Goal: Task Accomplishment & Management: Use online tool/utility

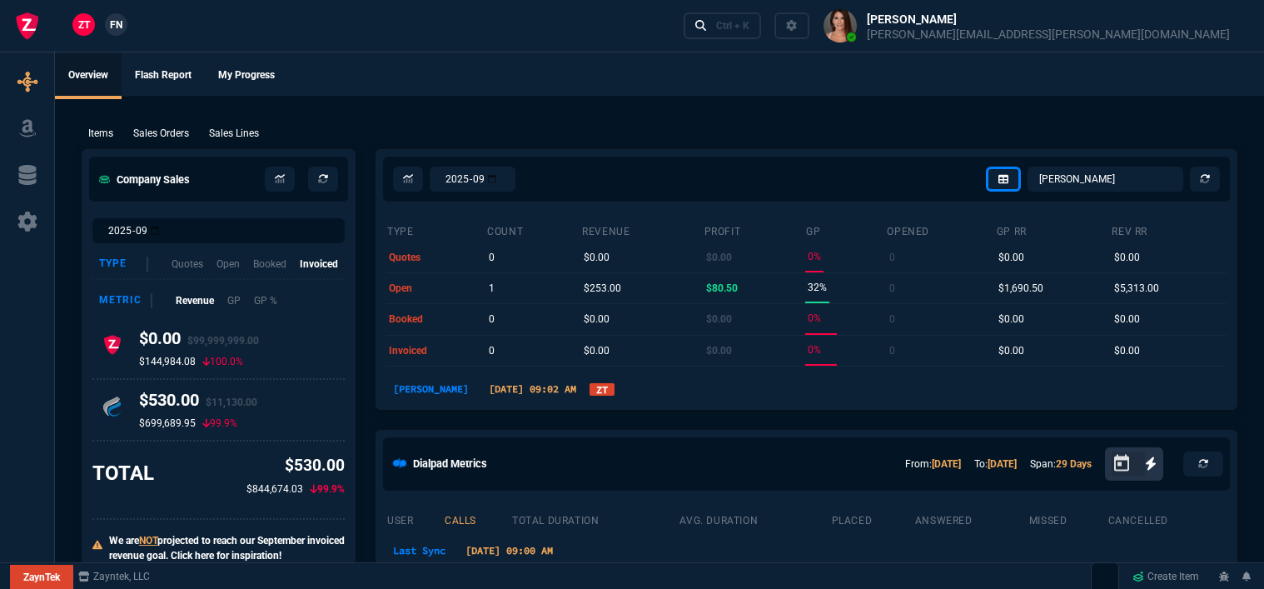
select select "12: [PERSON_NAME]"
click at [749, 27] on div "Ctrl + K" at bounding box center [732, 25] width 33 height 13
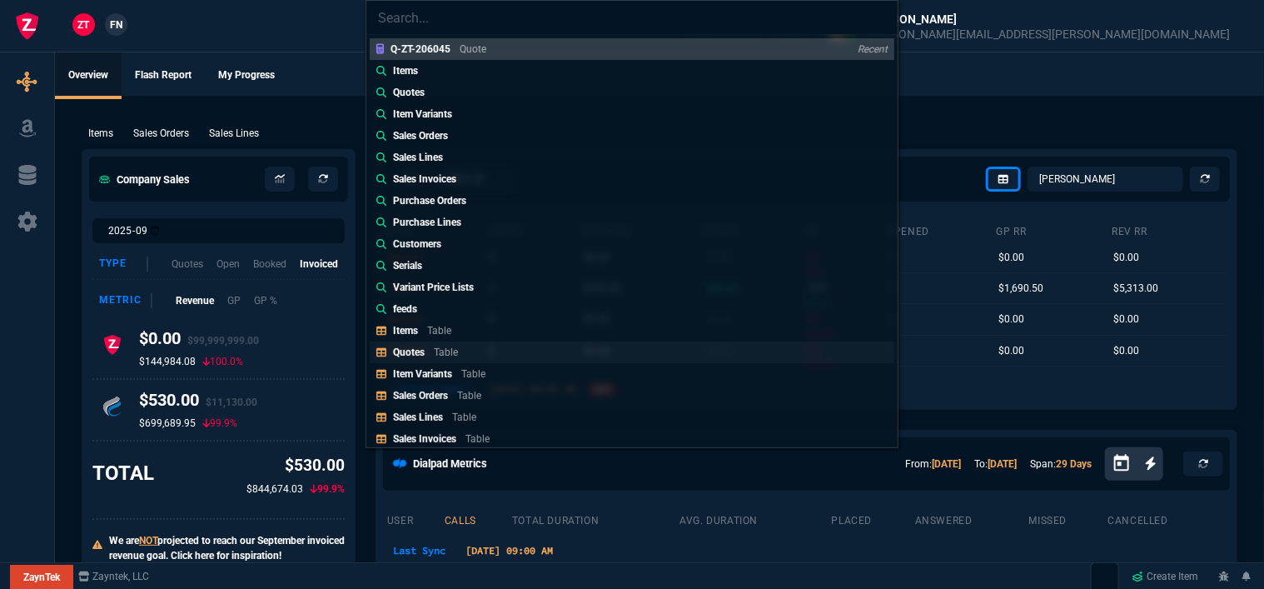
click at [448, 350] on p "Table" at bounding box center [446, 352] width 24 height 12
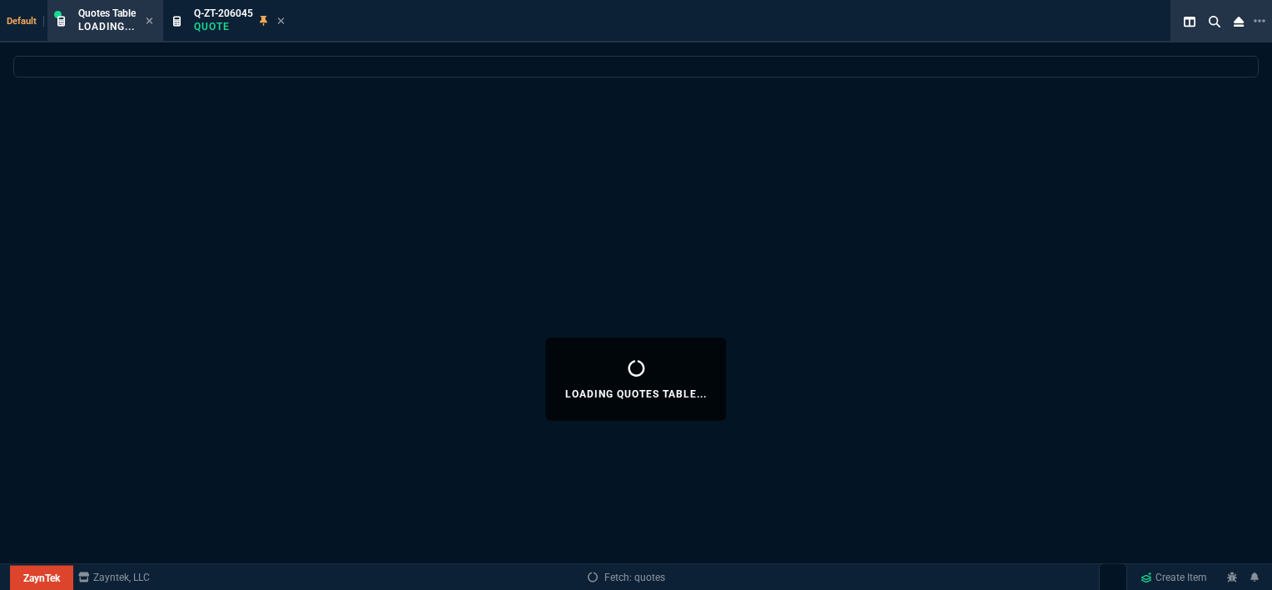
select select
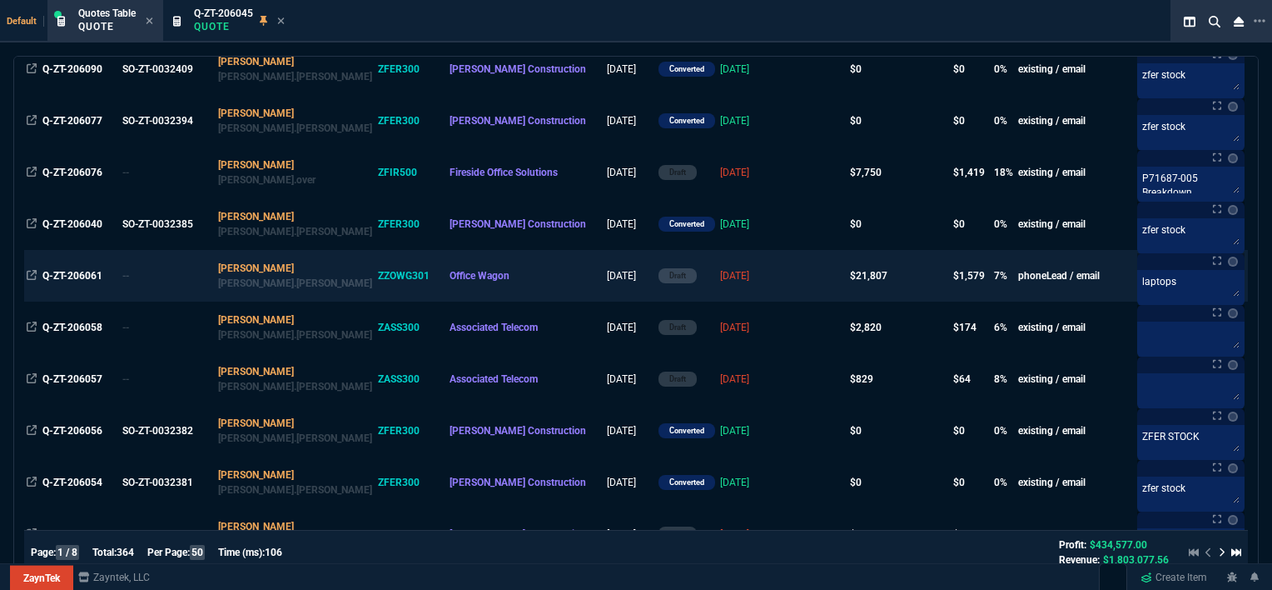
scroll to position [333, 0]
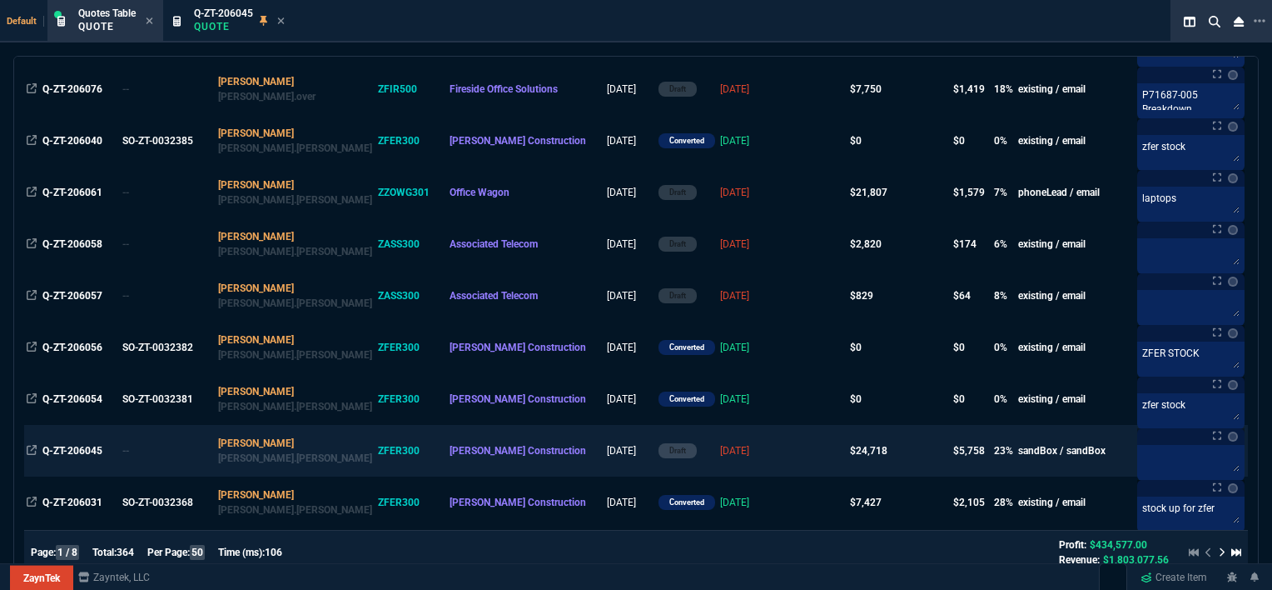
click at [784, 443] on td at bounding box center [816, 451] width 64 height 52
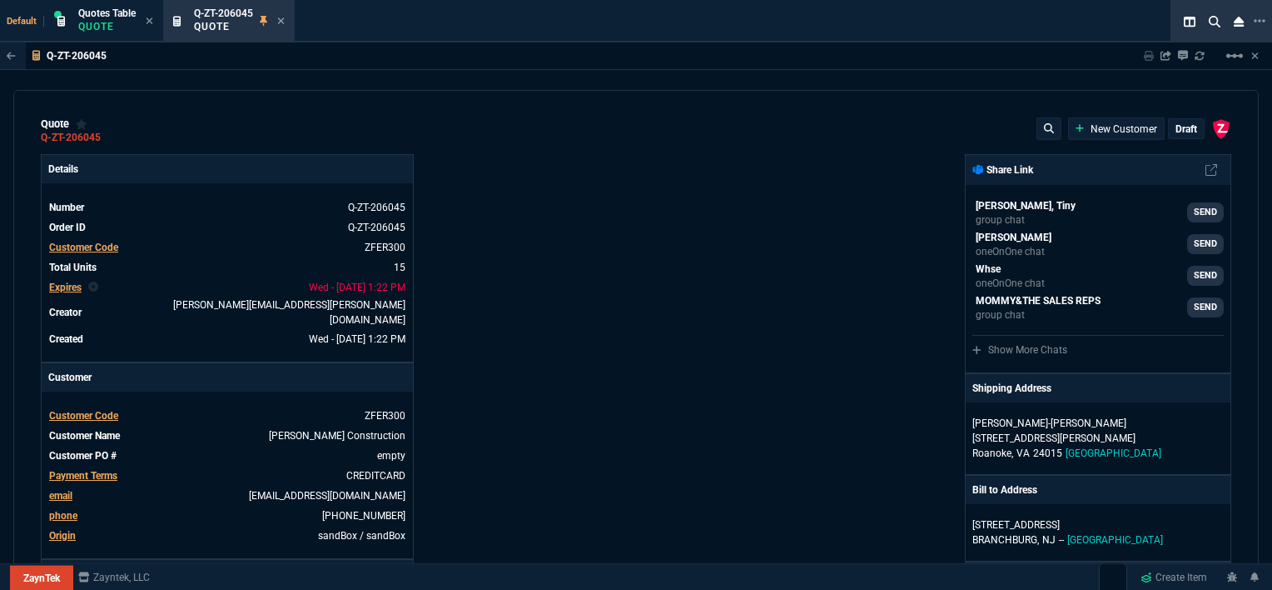
type input "100"
type input "995"
type input "22"
type input "190"
type input "11"
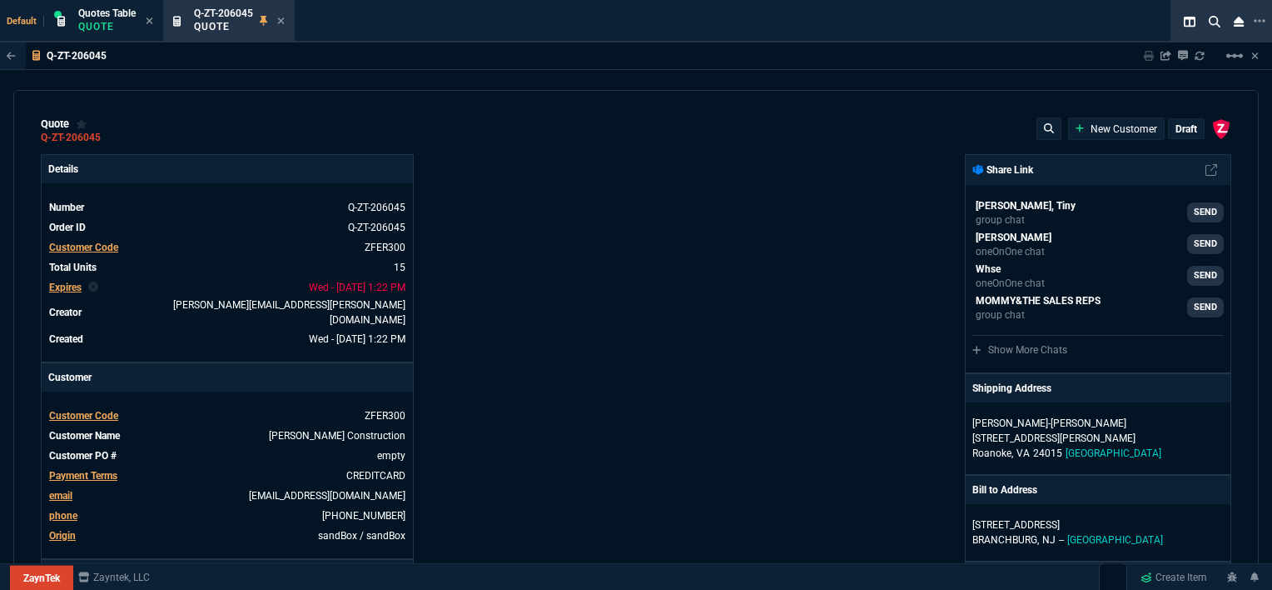
type input "135"
type input "18"
type input "211"
type input "100"
type input "2085"
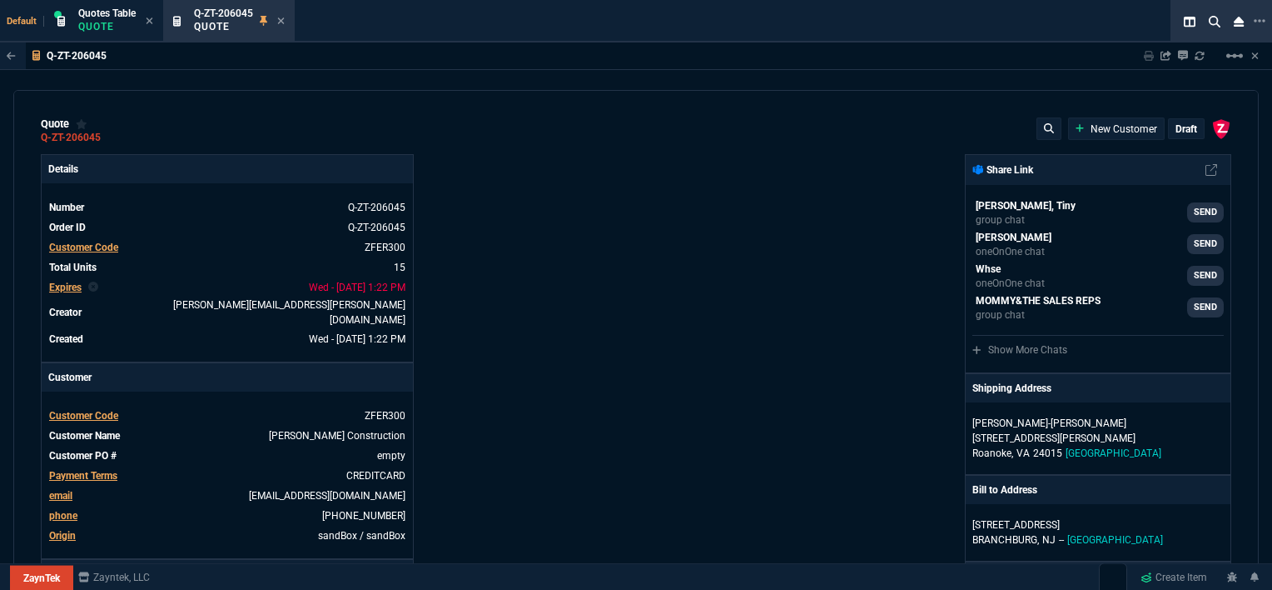
type input "100"
type input "1665"
type input "13"
type input "361"
type input "20"
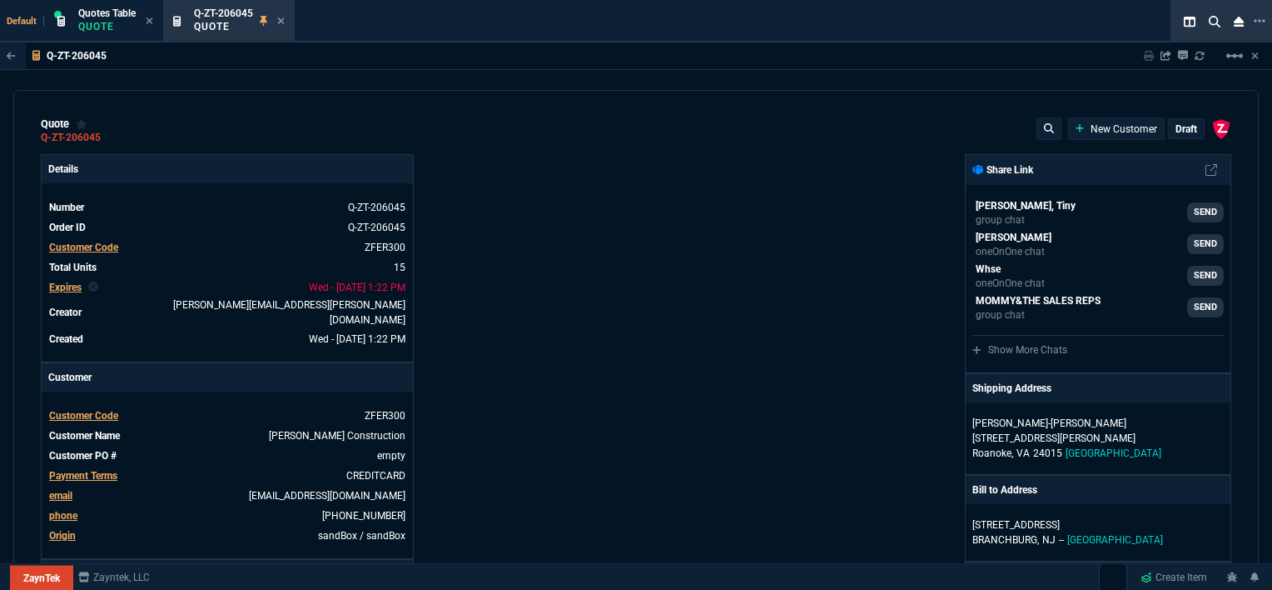
type input "715"
type input "3"
type input "12"
type input "11"
type input "88"
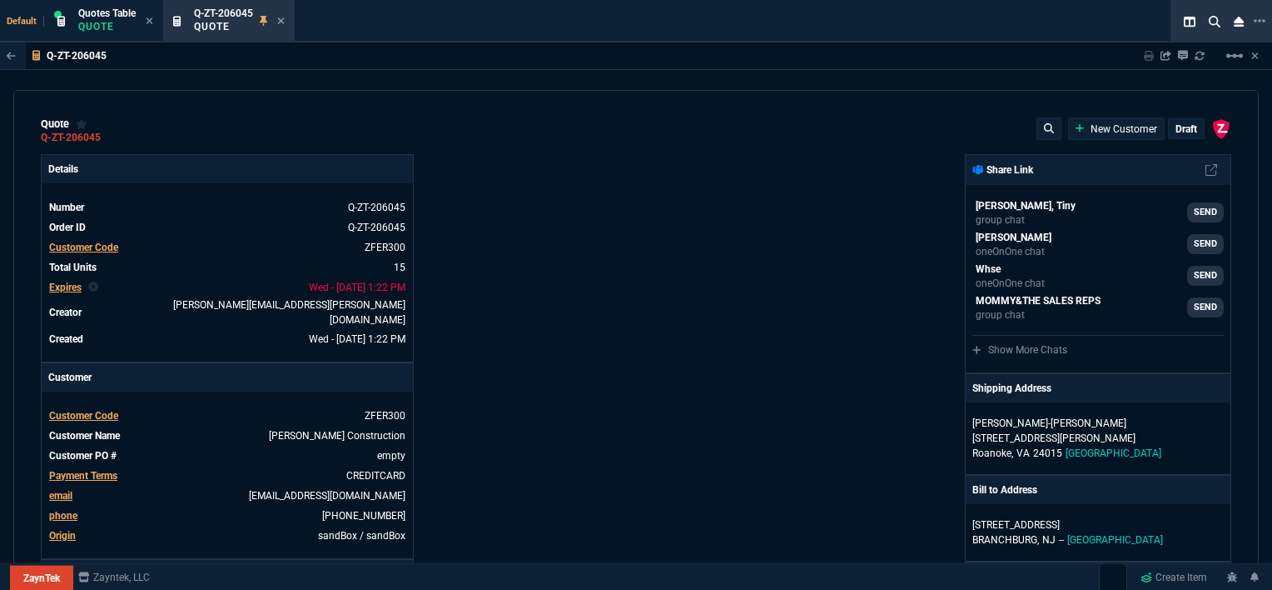
type input "2"
type input "33"
type input "10"
type input "121"
type input "3"
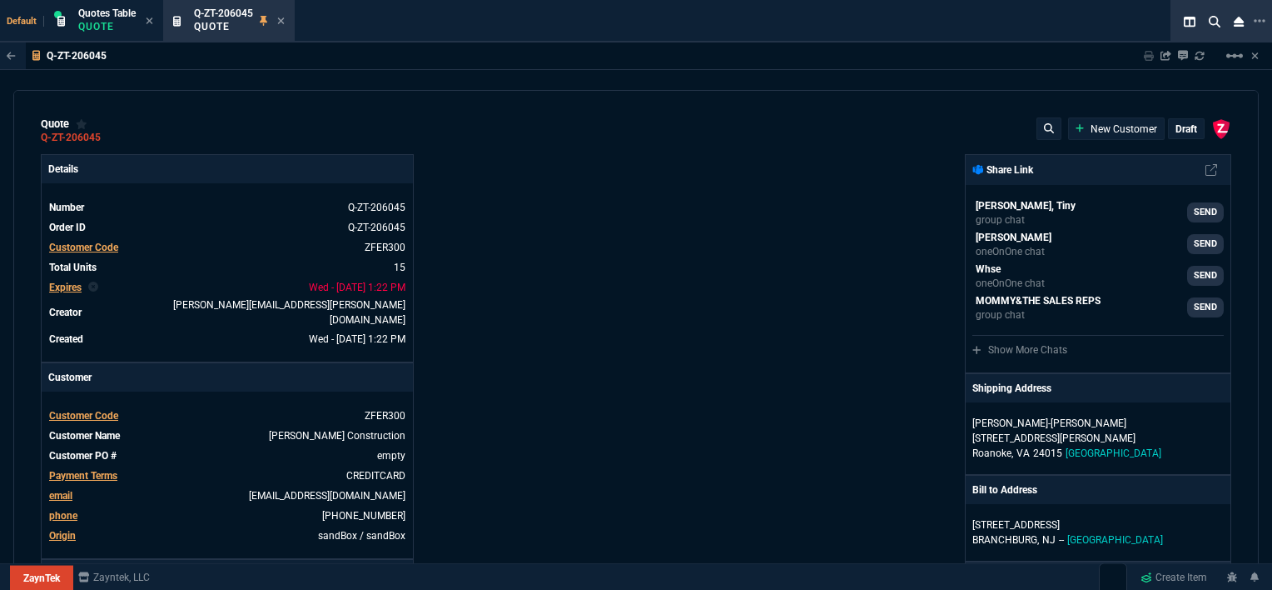
type input "75"
type input "2"
type input "59"
type input "0"
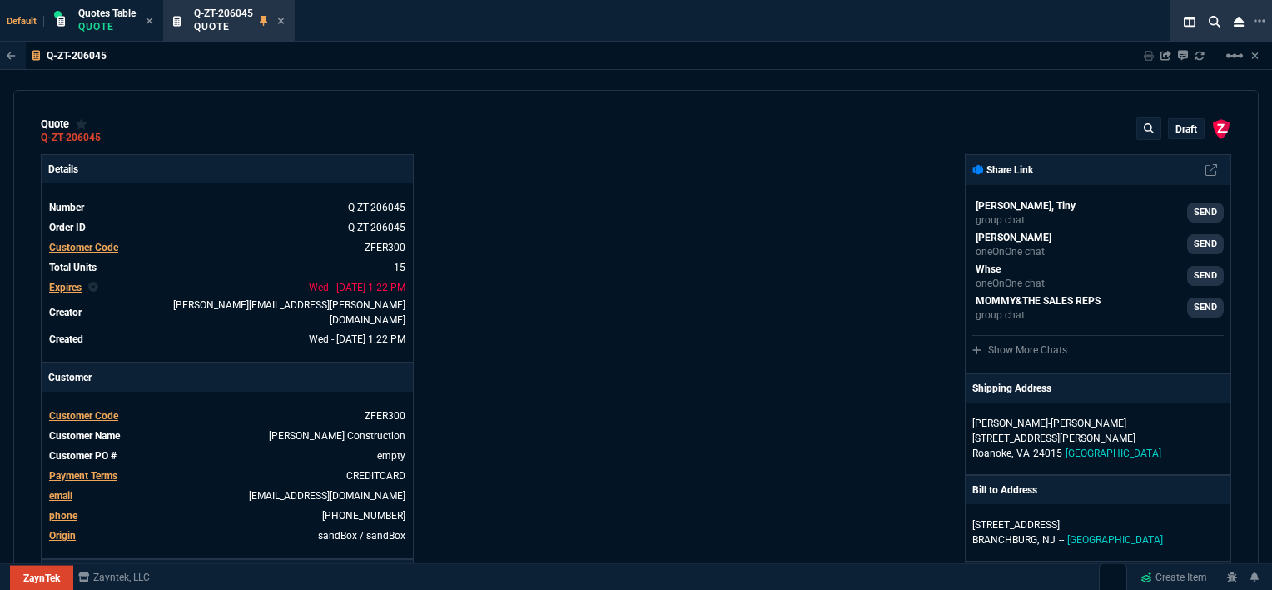
type input "1260.57"
type input "21"
type input "1178.09"
type input "28"
type input "1908.52"
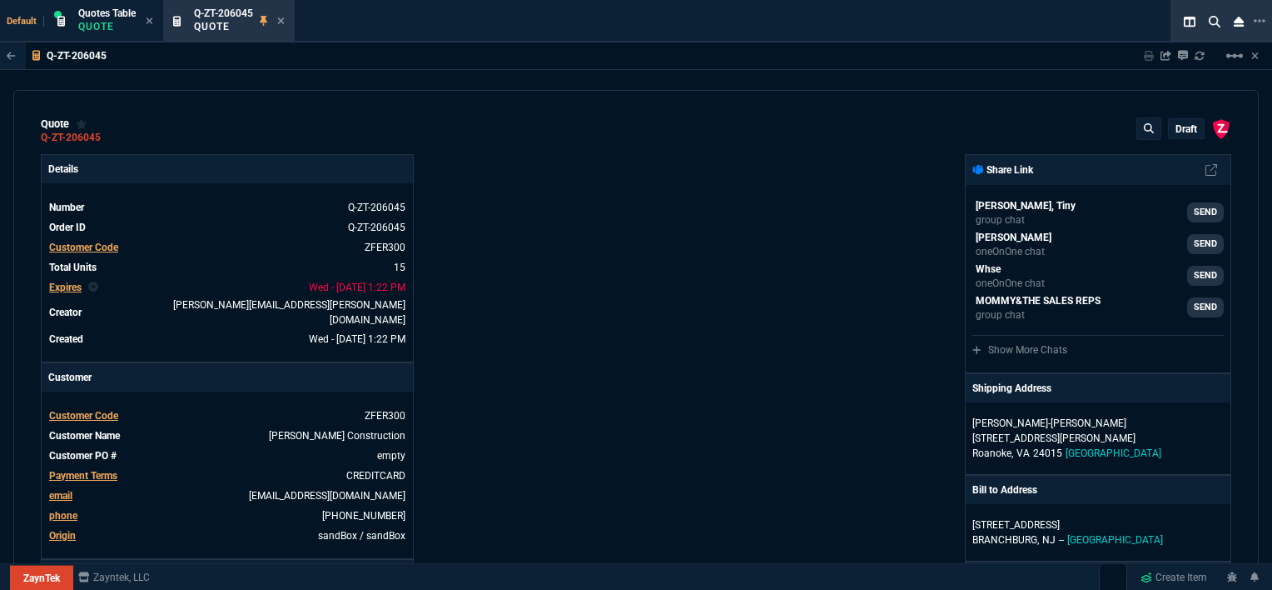
type input "33"
type input "1746.35"
type input "34"
type input "2844.07"
type input "27"
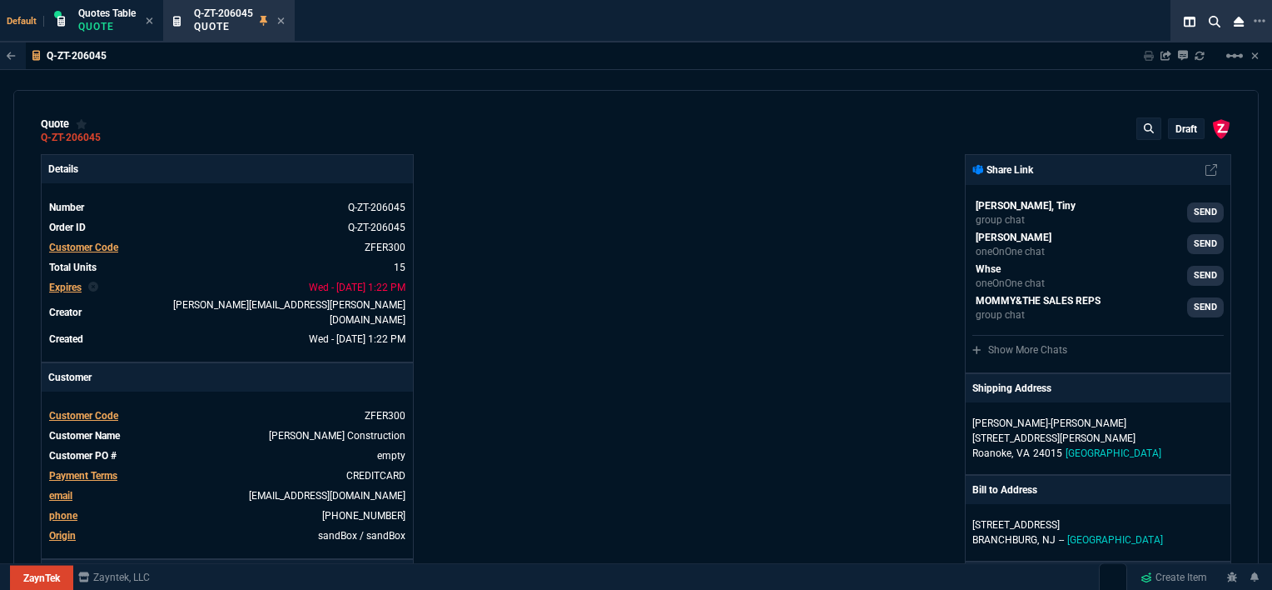
type input "2494.8"
type input "33"
type input "3548.15"
type input "24"
type input "4041.58"
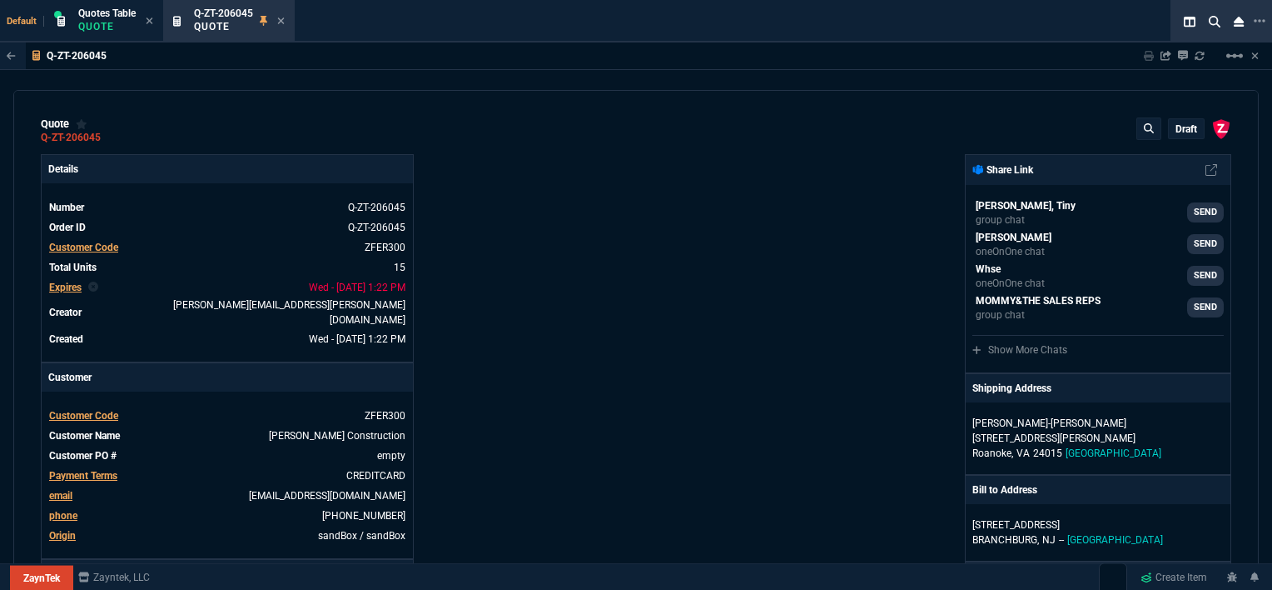
type input "10"
type input "699"
type input "33"
type input "1049"
type input "26"
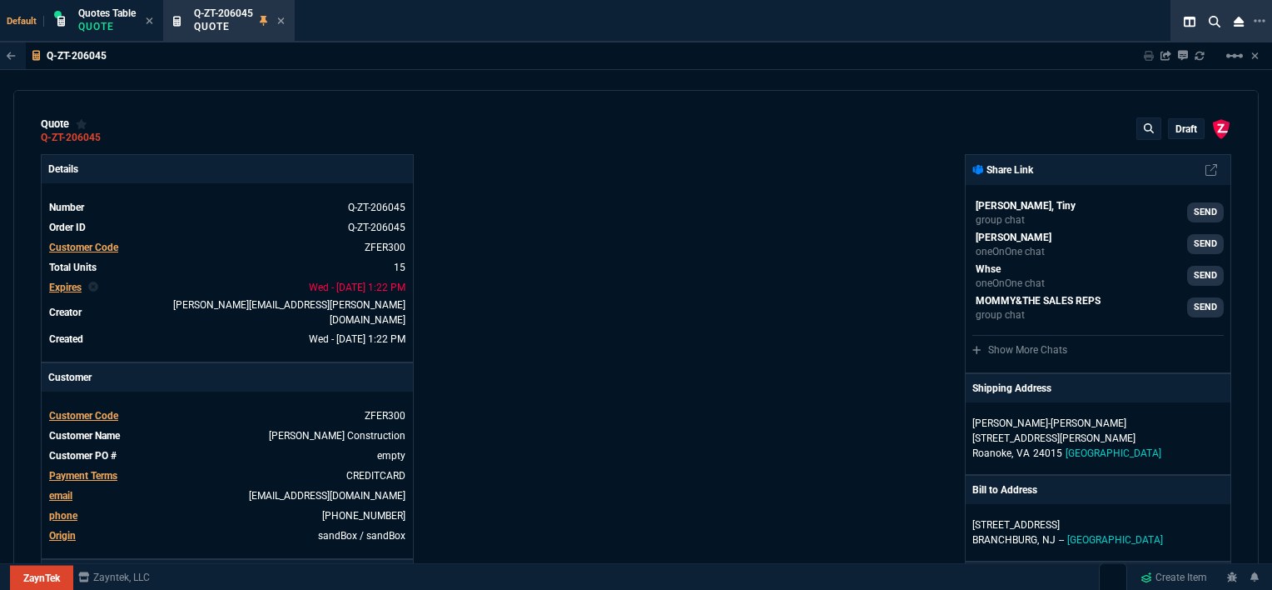
type input "1999"
type input "33"
type input "1649"
type input "27"
type input "4352.04"
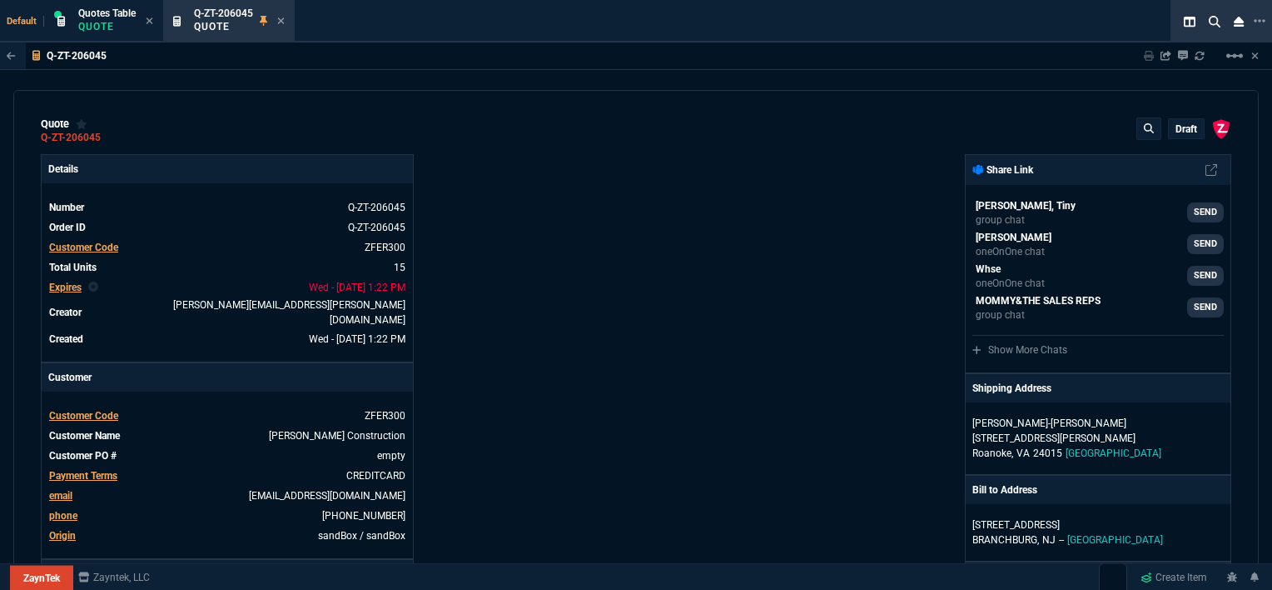
type input "33"
type input "4964.65"
type input "26"
type input "6409.36"
type input "100"
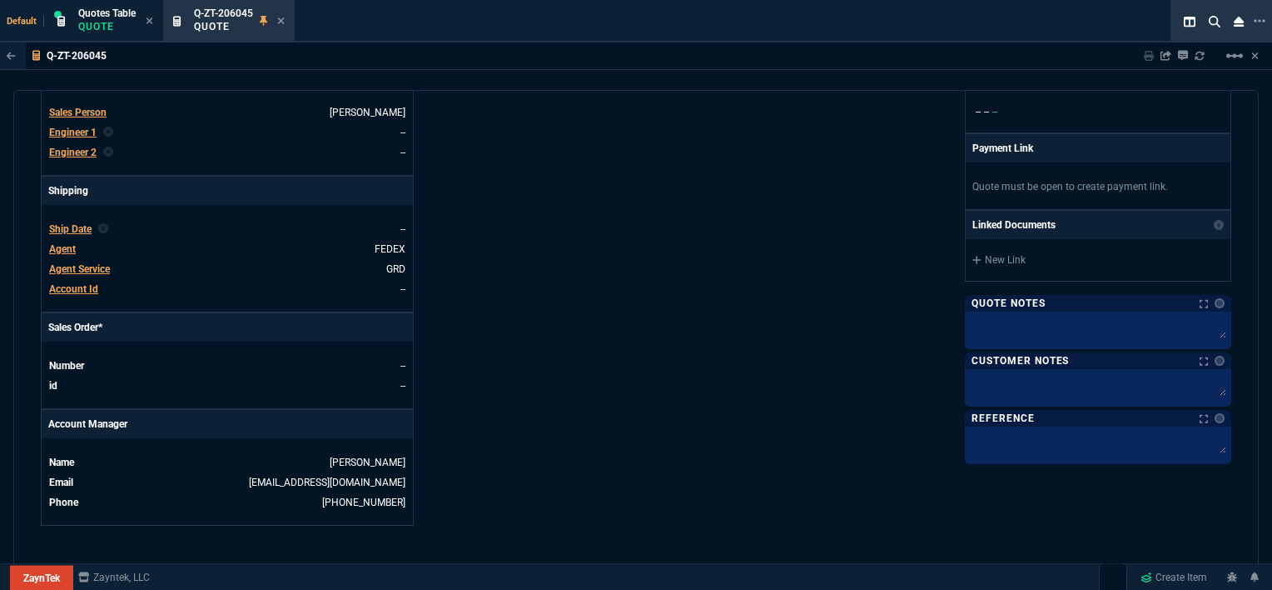
scroll to position [749, 0]
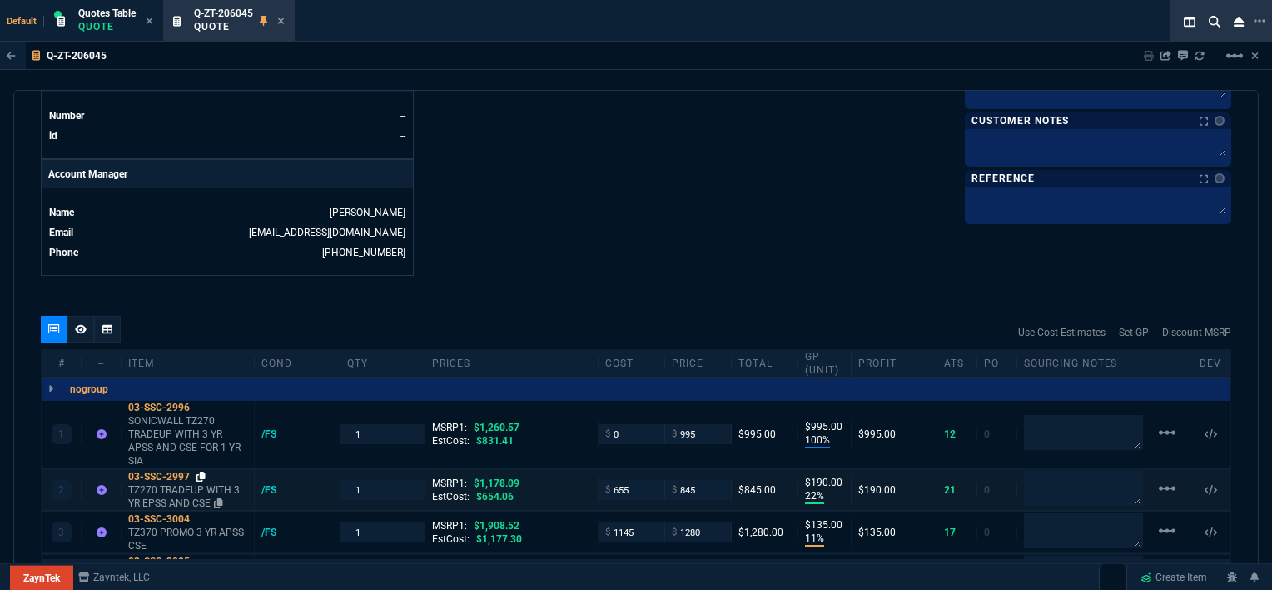
click at [204, 471] on icon at bounding box center [201, 476] width 9 height 10
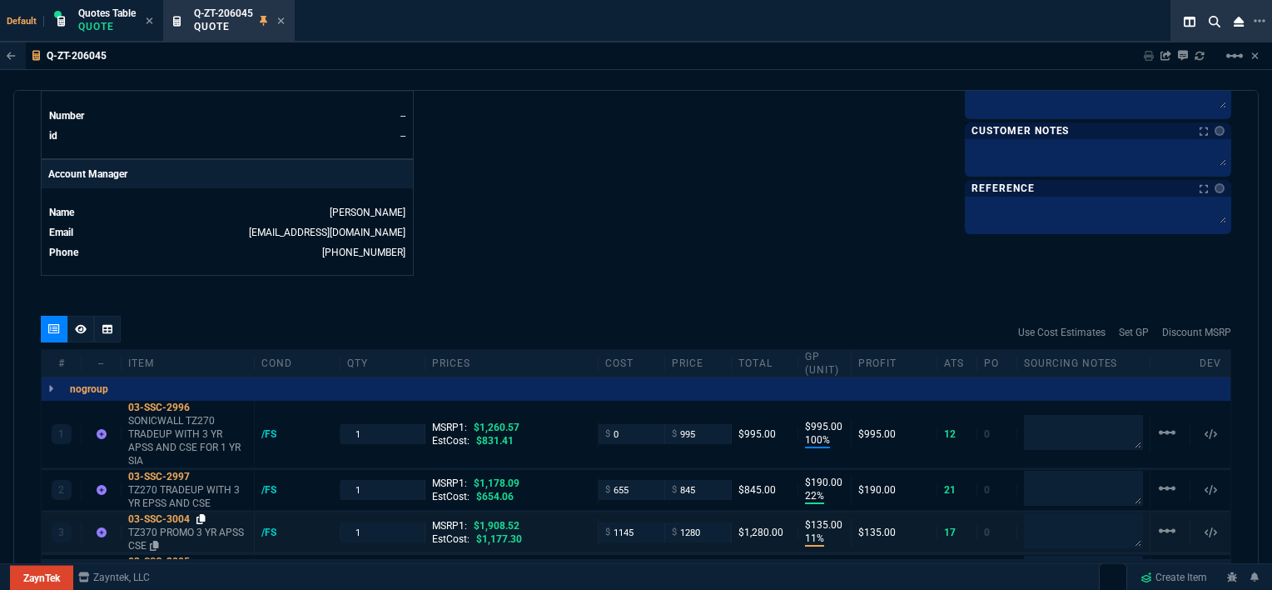
click at [202, 514] on icon at bounding box center [201, 519] width 9 height 10
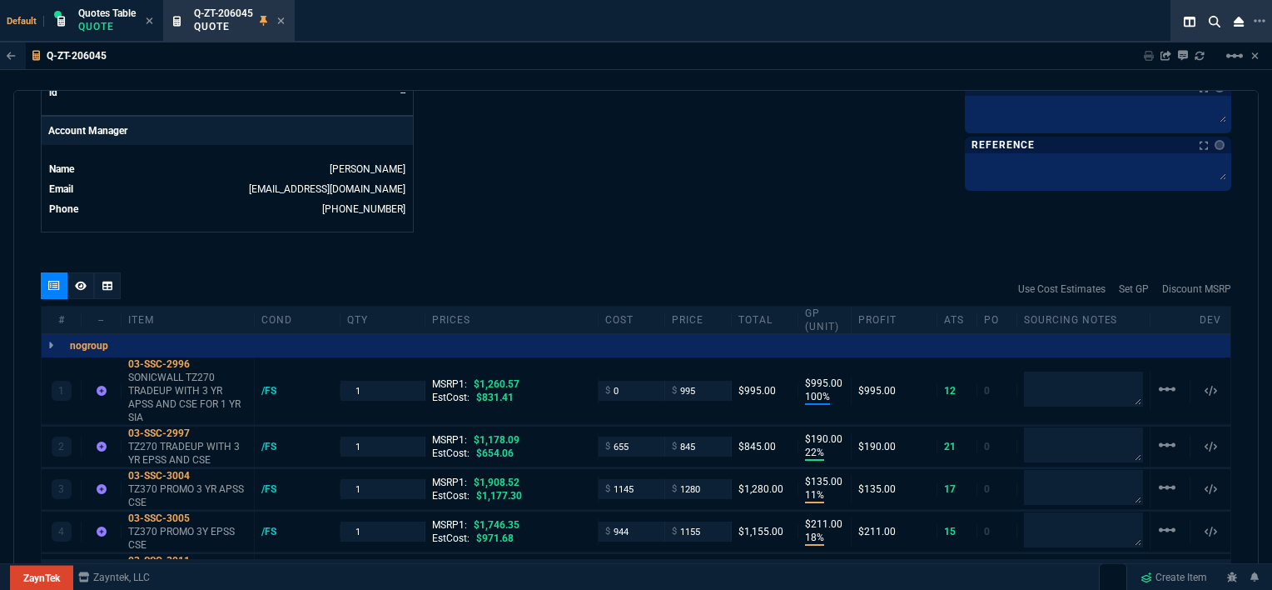
scroll to position [833, 0]
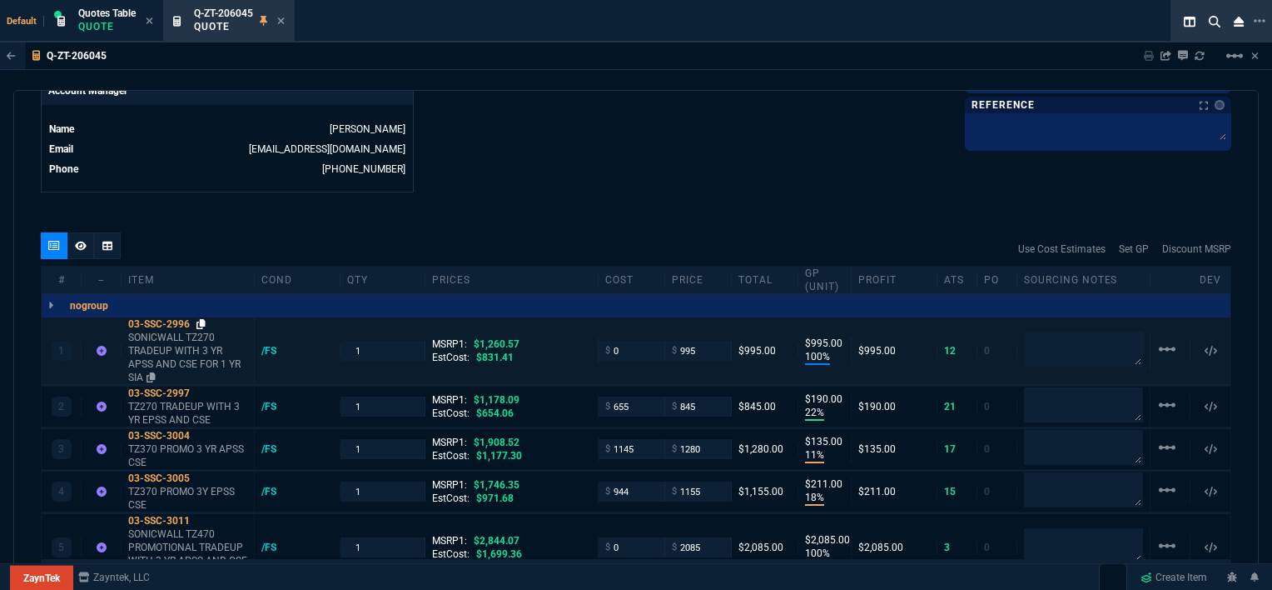
click at [206, 319] on icon at bounding box center [201, 324] width 9 height 10
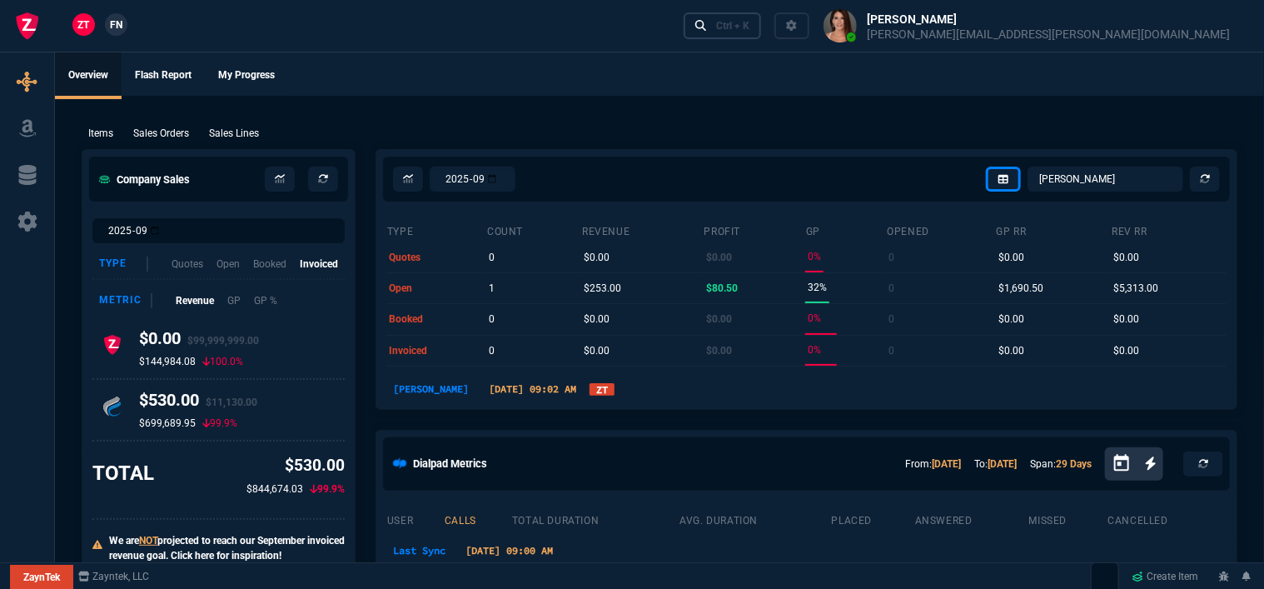
click at [749, 30] on div "Ctrl + K" at bounding box center [732, 25] width 33 height 13
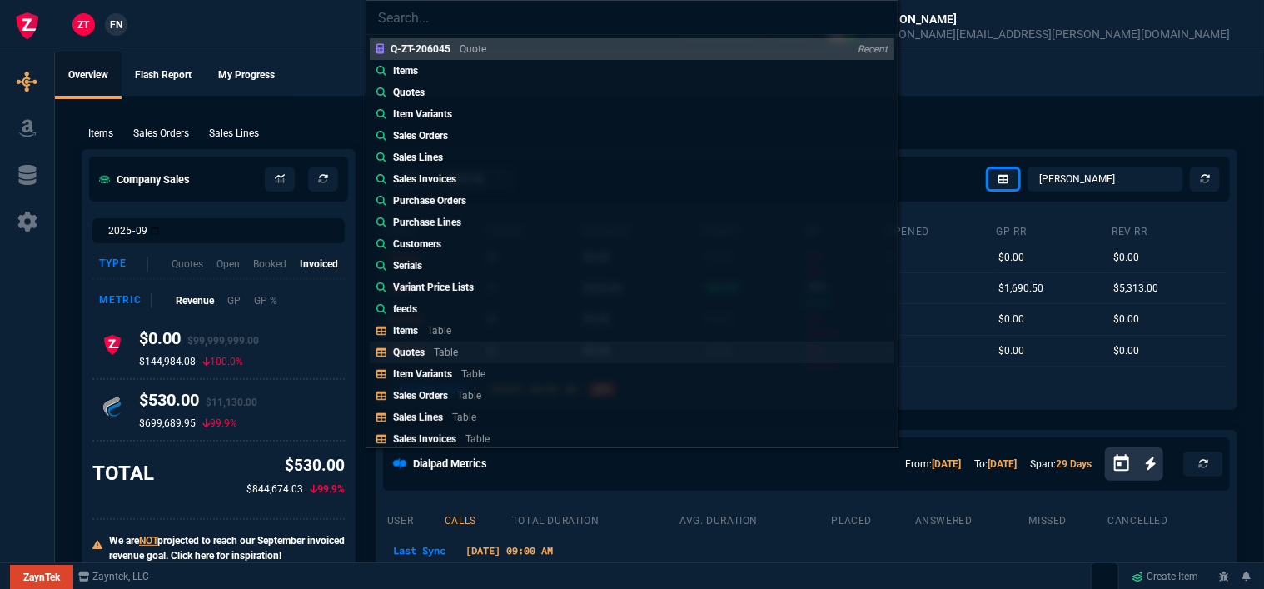
click at [446, 352] on p "Table" at bounding box center [446, 352] width 24 height 12
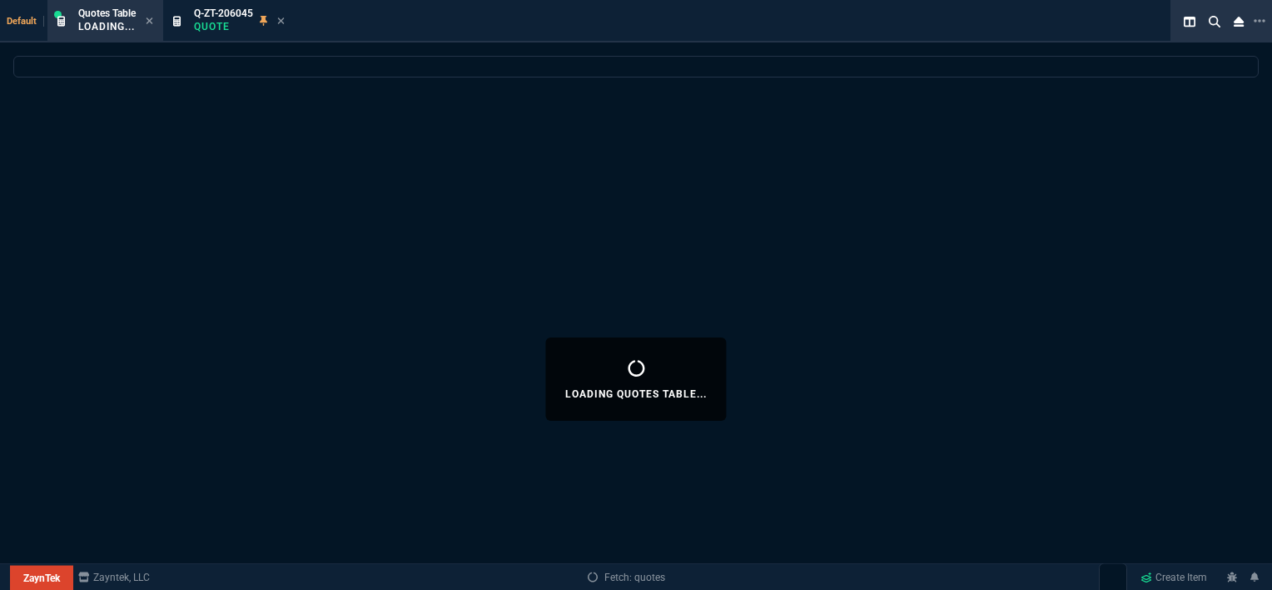
select select
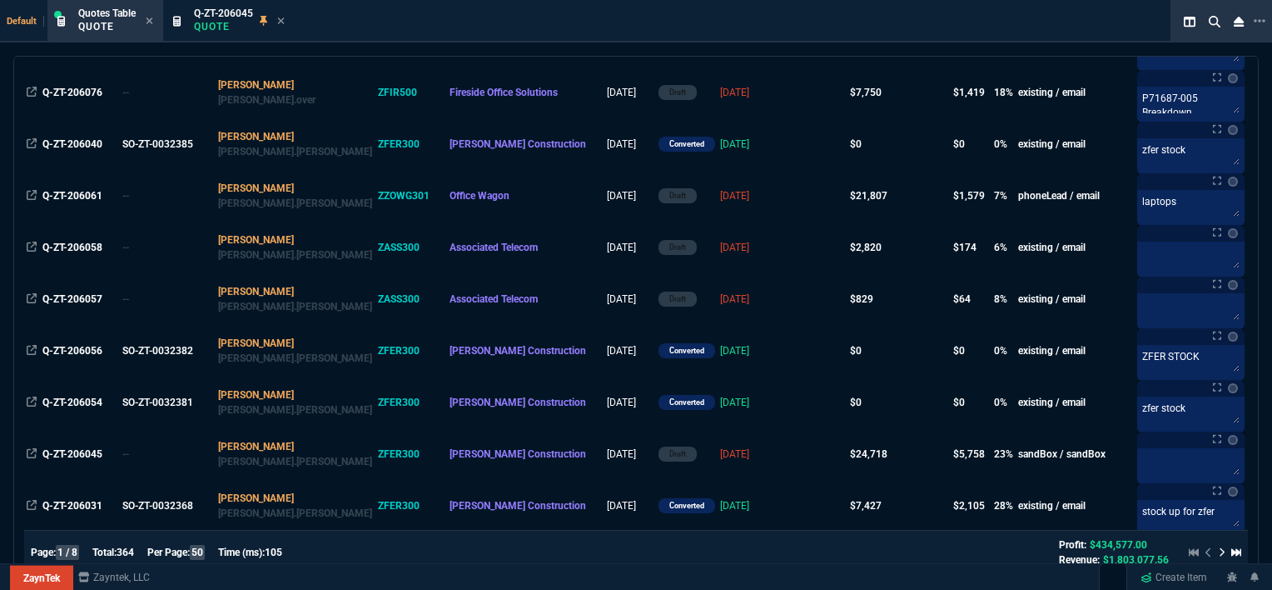
scroll to position [333, 0]
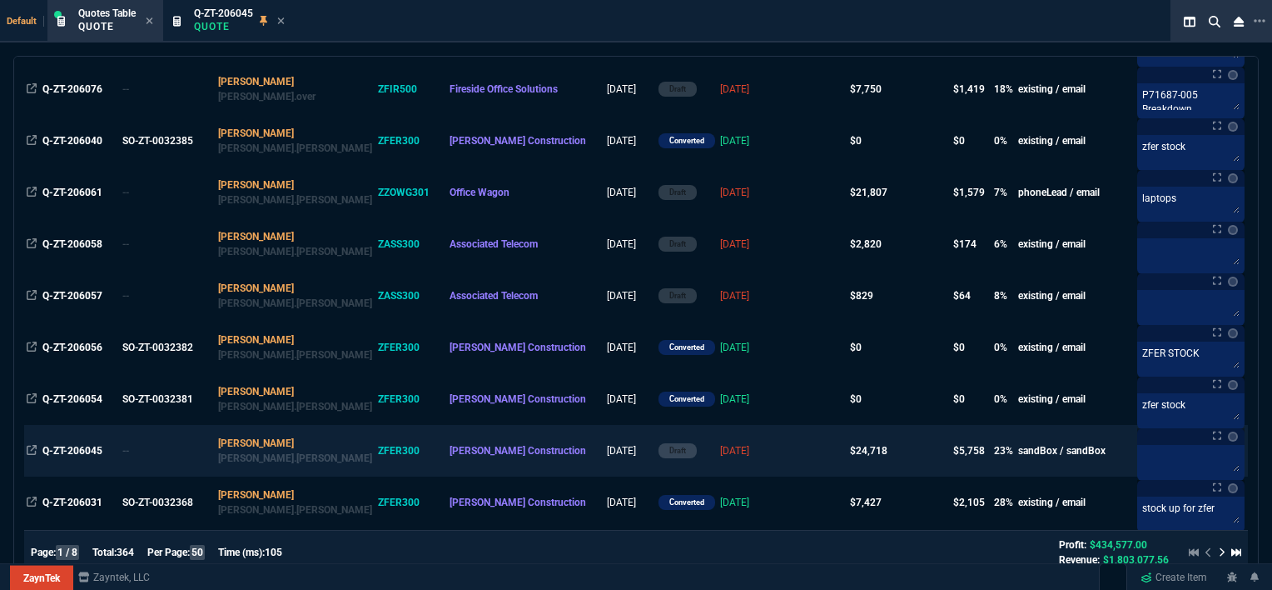
click at [784, 449] on td at bounding box center [816, 451] width 64 height 52
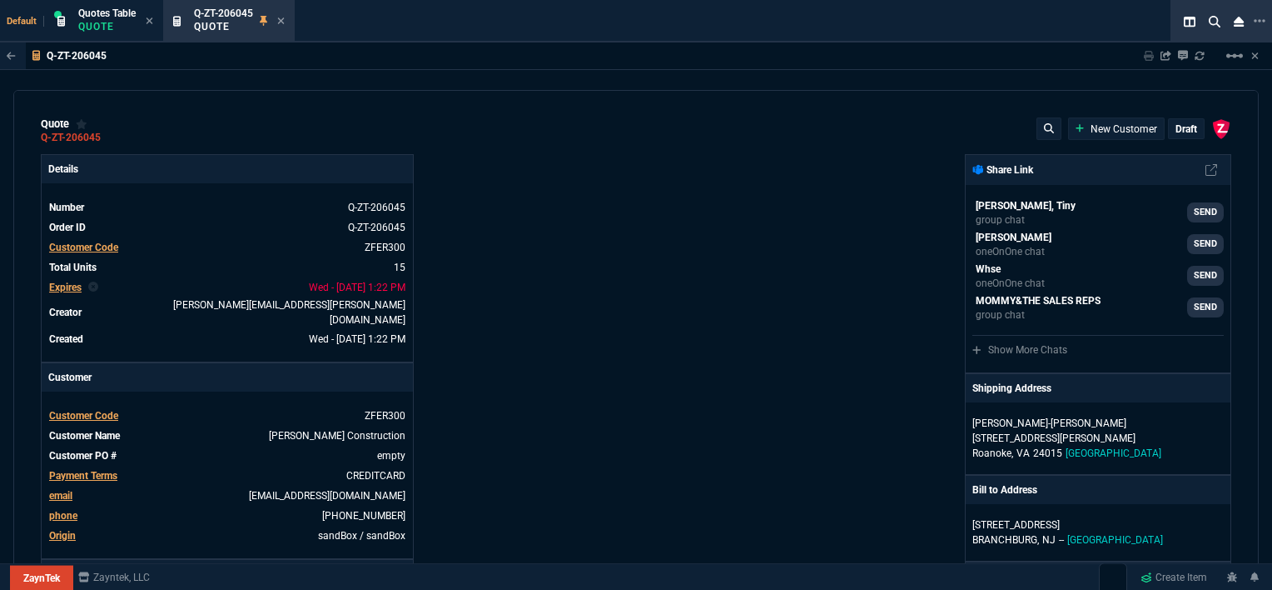
type input "100"
type input "995"
type input "22"
type input "190"
type input "11"
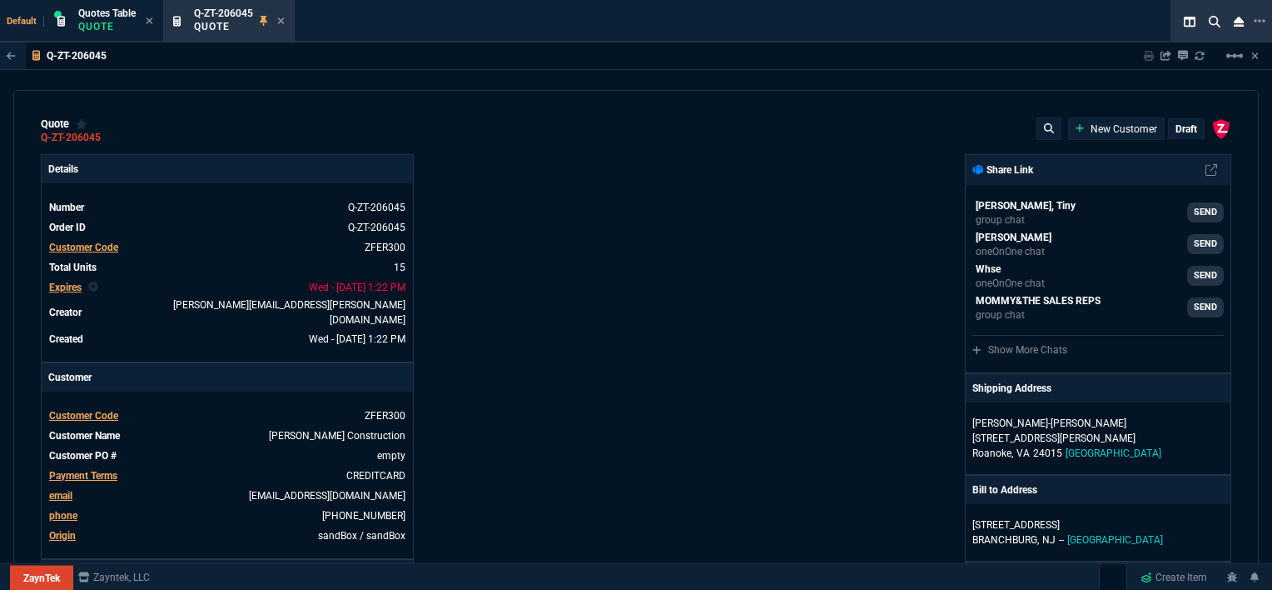
type input "135"
type input "18"
type input "211"
type input "100"
type input "2085"
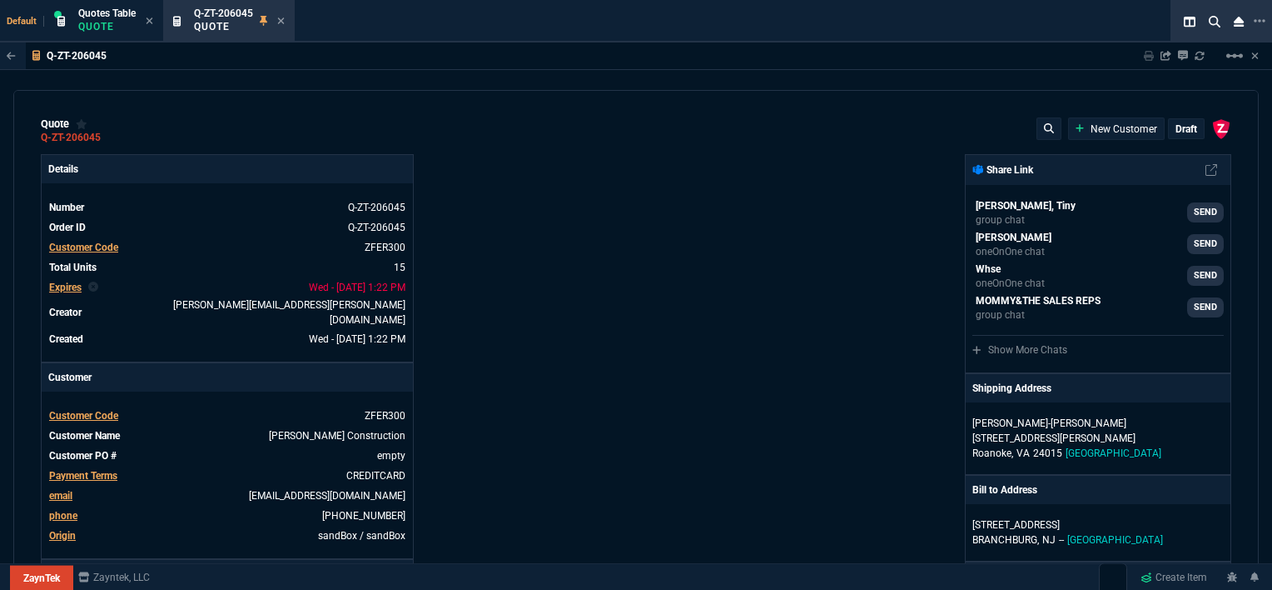
type input "100"
type input "1665"
type input "13"
type input "361"
type input "20"
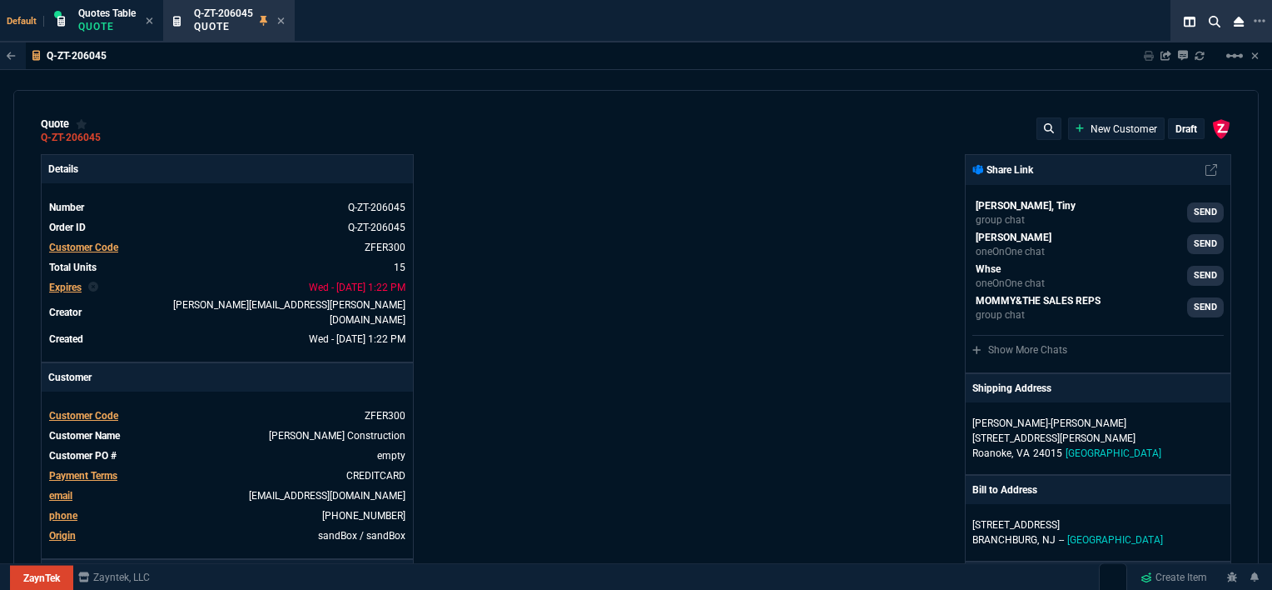
type input "715"
type input "3"
type input "12"
type input "11"
type input "88"
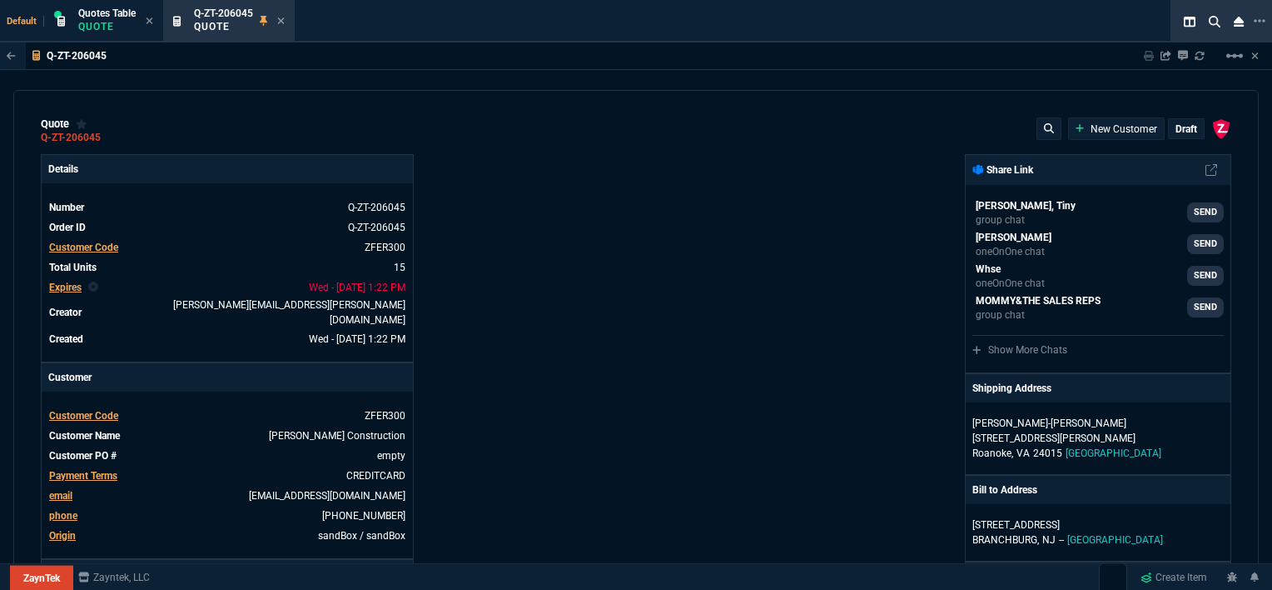
type input "2"
type input "33"
type input "10"
type input "121"
type input "3"
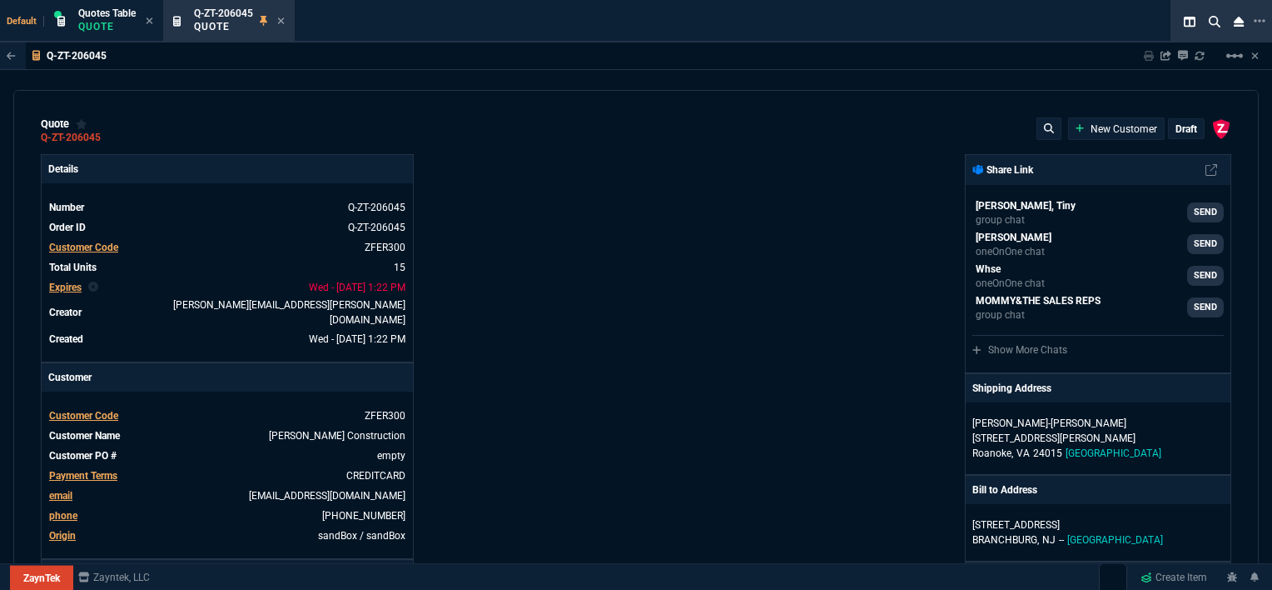
type input "75"
type input "2"
type input "59"
type input "0"
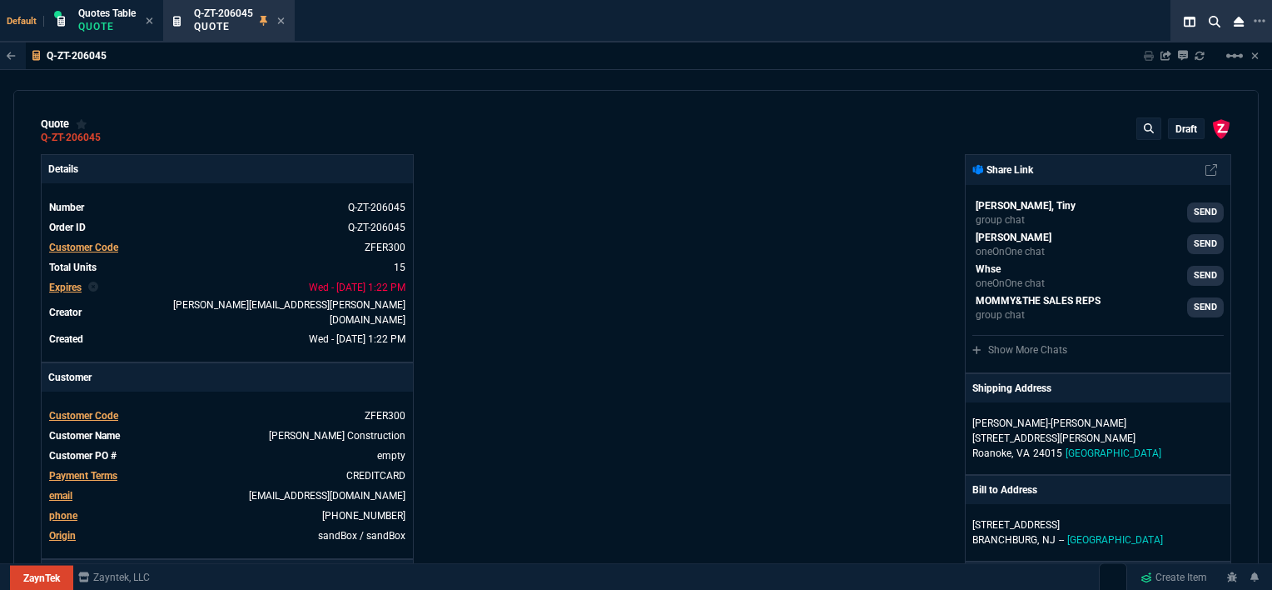
type input "1260.57"
type input "21"
type input "1178.09"
type input "28"
type input "1908.52"
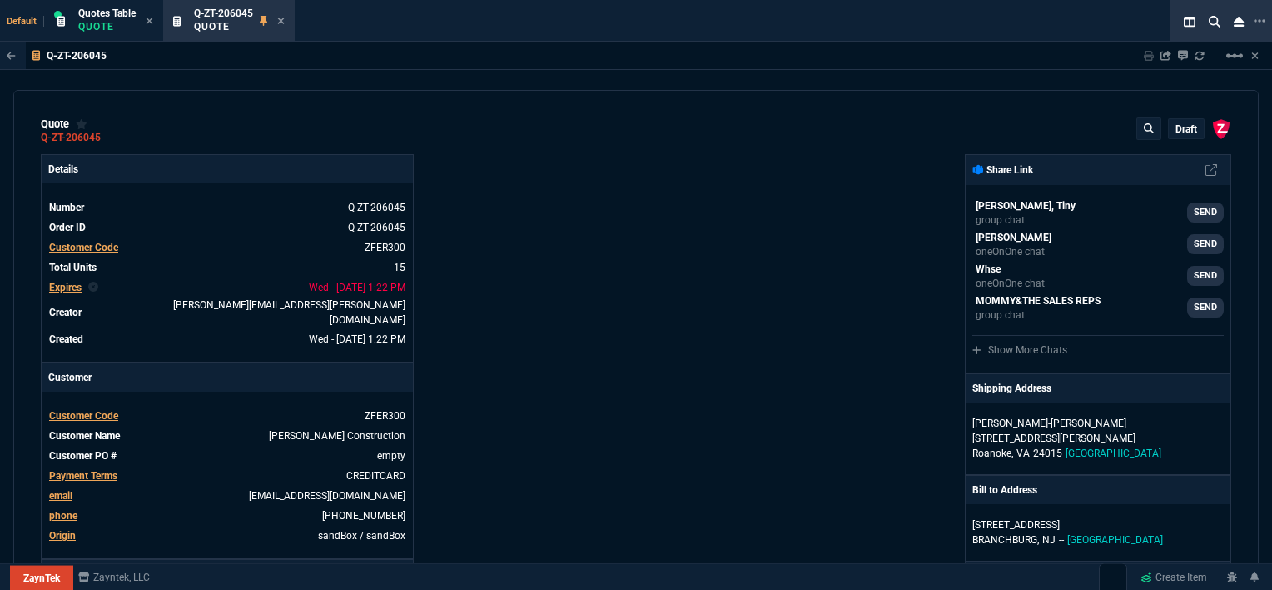
type input "33"
type input "1746.35"
type input "34"
type input "2844.07"
type input "27"
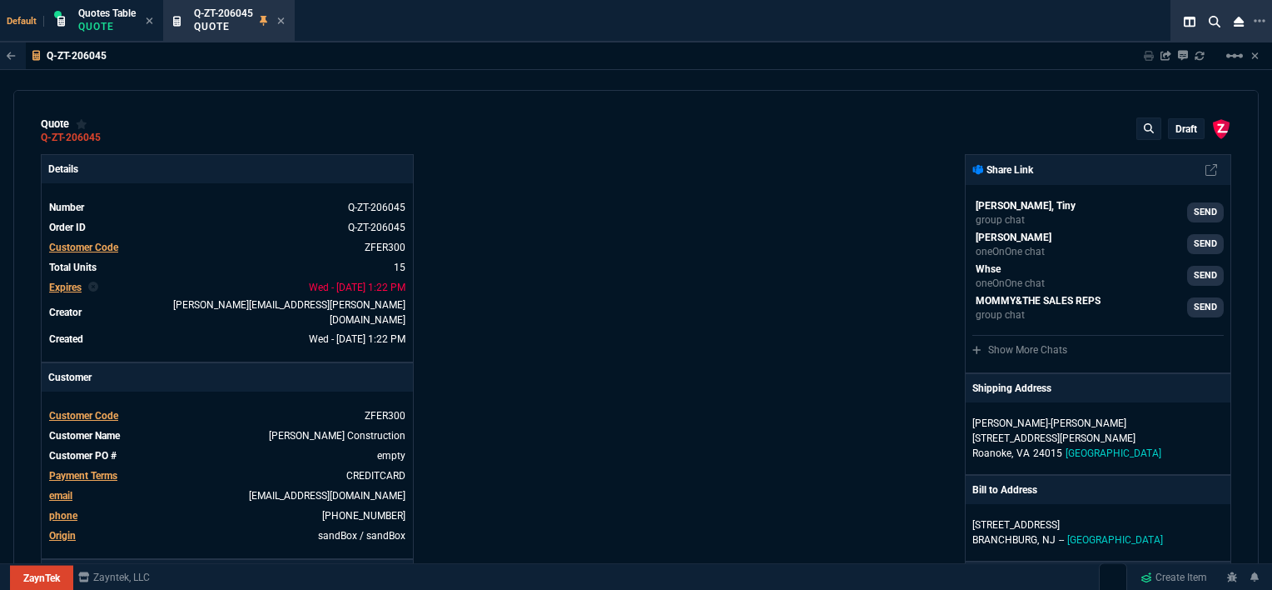
type input "2494.8"
type input "33"
type input "3548.15"
type input "24"
type input "4041.58"
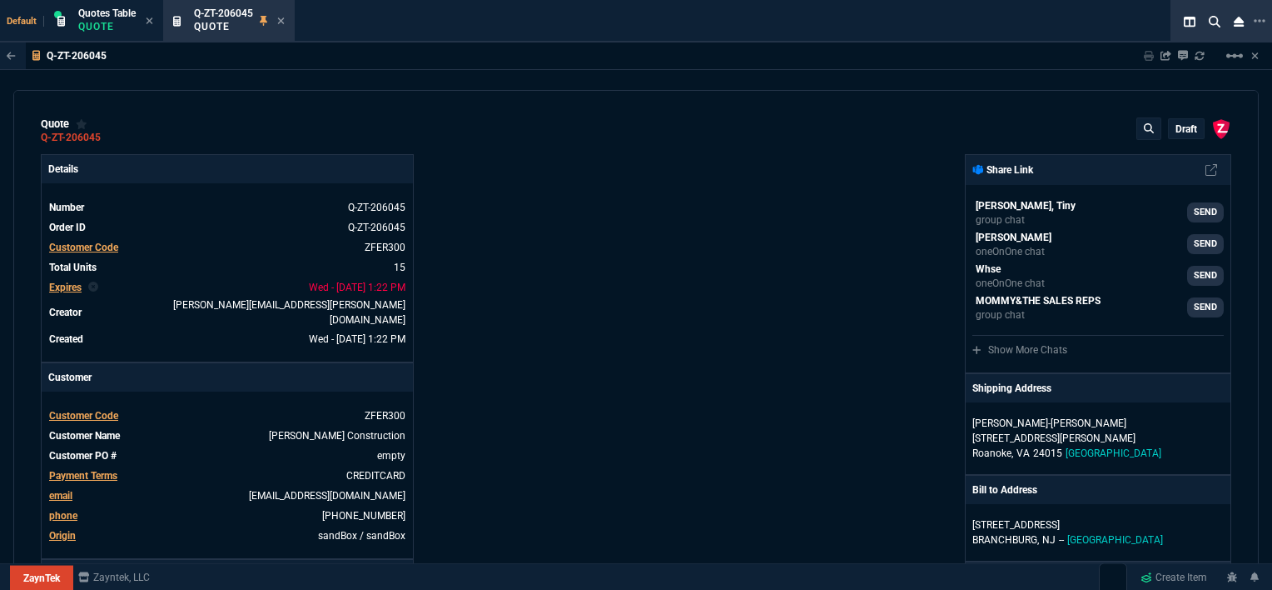
type input "10"
type input "699"
type input "33"
type input "1049"
type input "26"
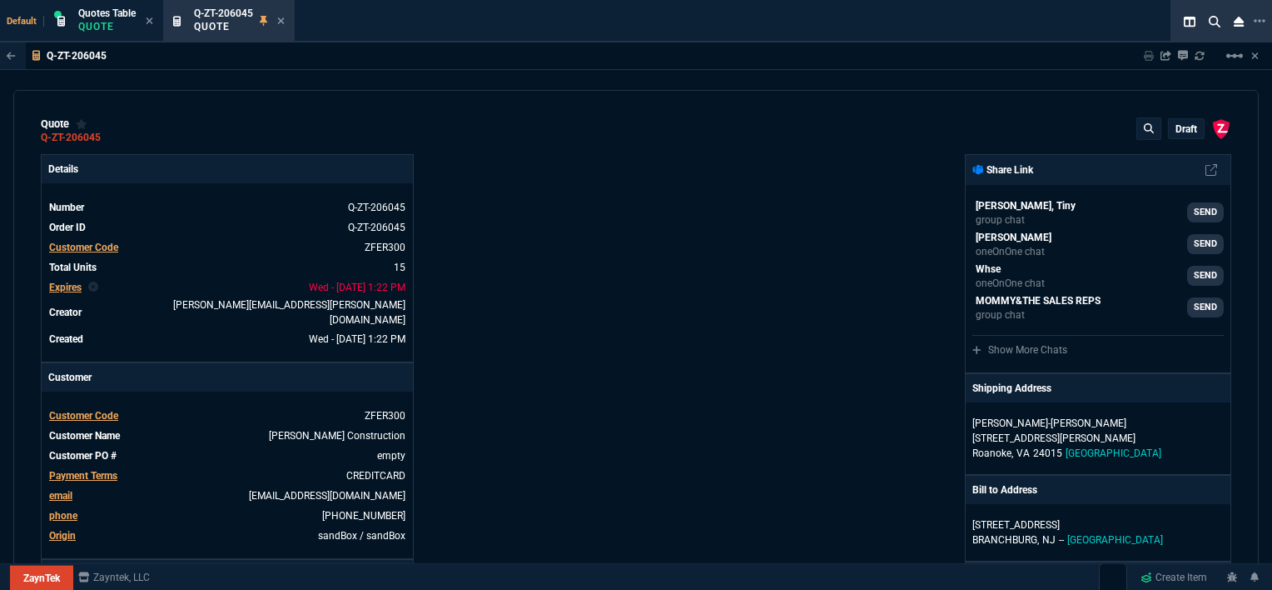
type input "1999"
type input "33"
type input "1649"
type input "4352.04"
type input "4964.65"
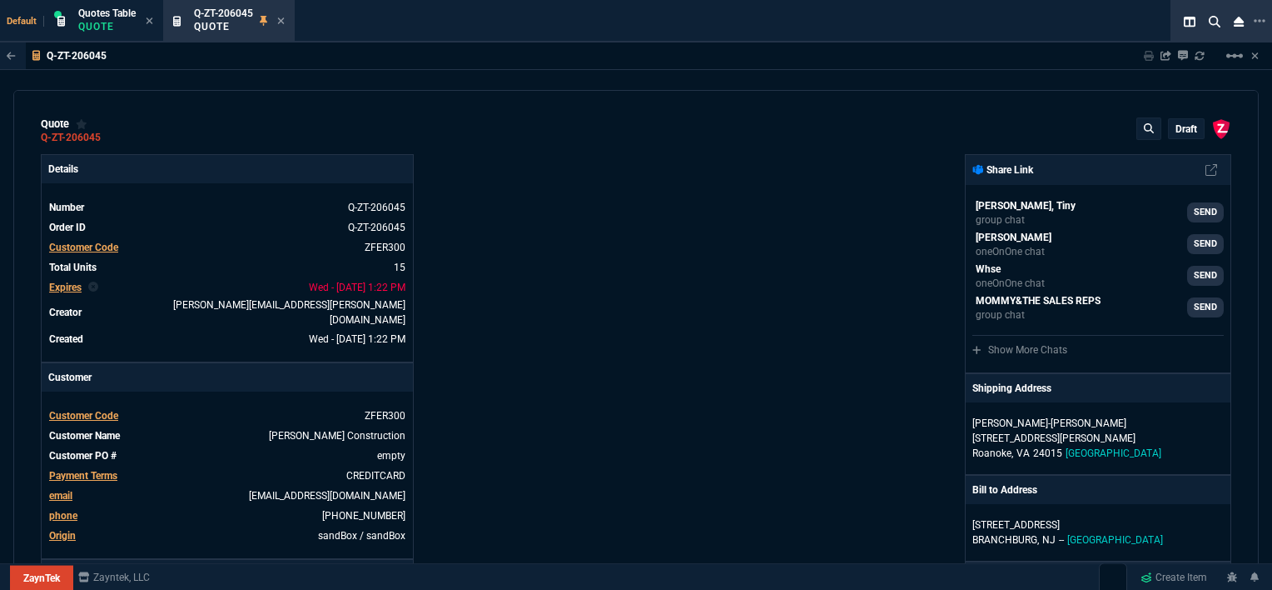
type input "6409.36"
type input "27"
type input "33"
type input "26"
type input "100"
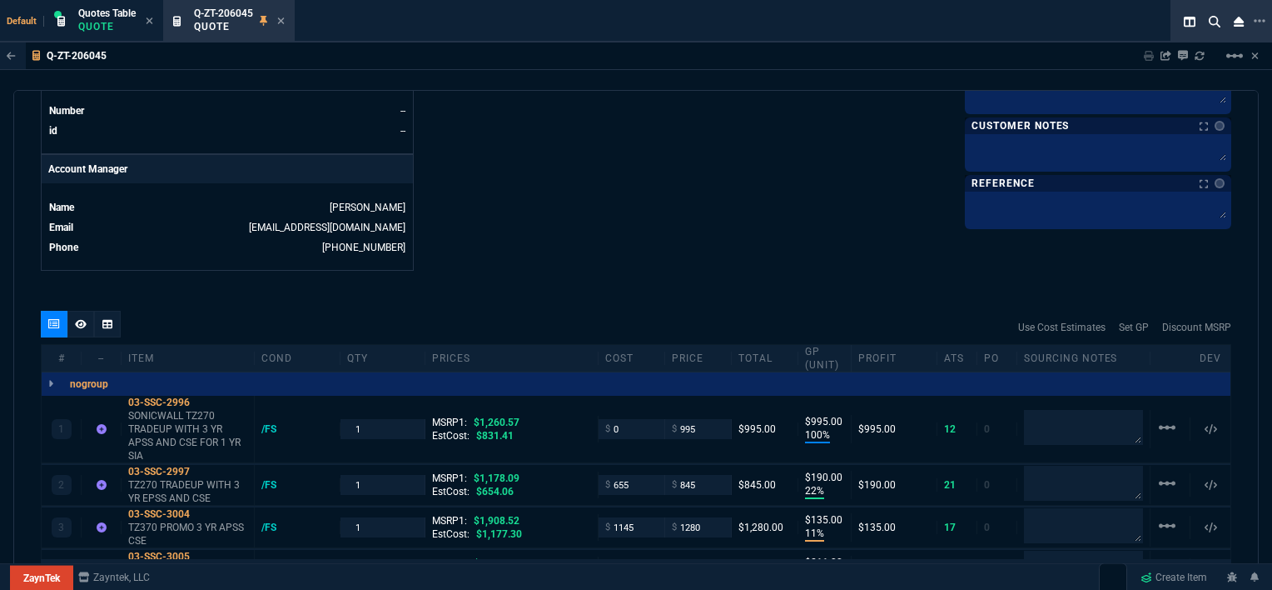
scroll to position [833, 0]
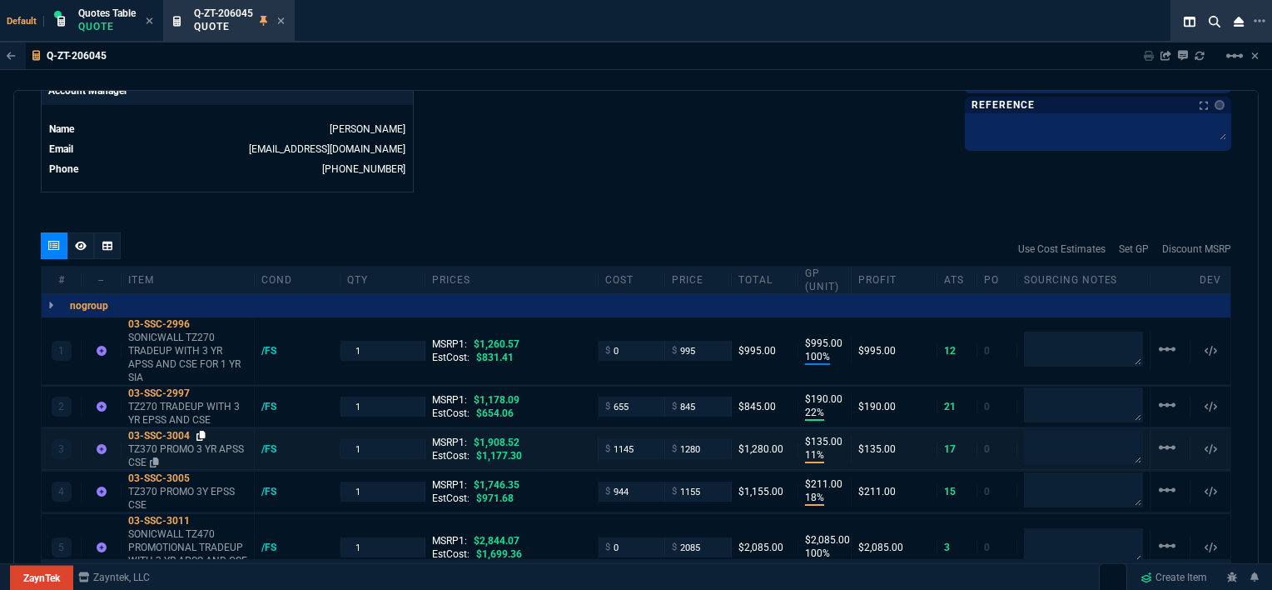
click at [201, 431] on icon at bounding box center [201, 436] width 9 height 10
